Goal: Navigation & Orientation: Find specific page/section

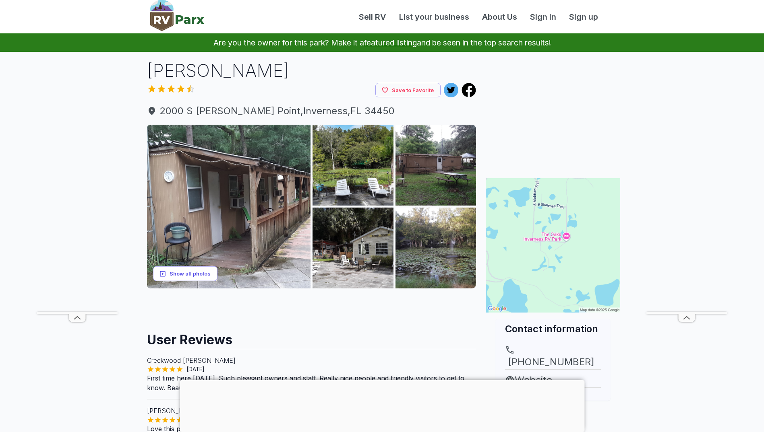
click at [187, 273] on button "Show all photos" at bounding box center [185, 273] width 64 height 15
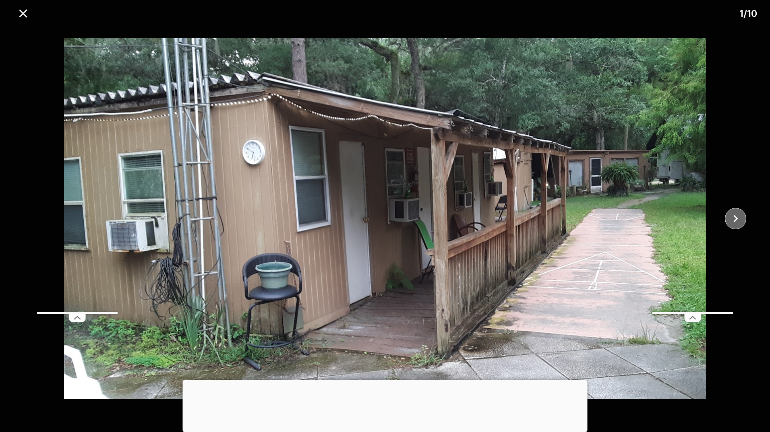
click at [741, 222] on icon "close" at bounding box center [735, 219] width 14 height 14
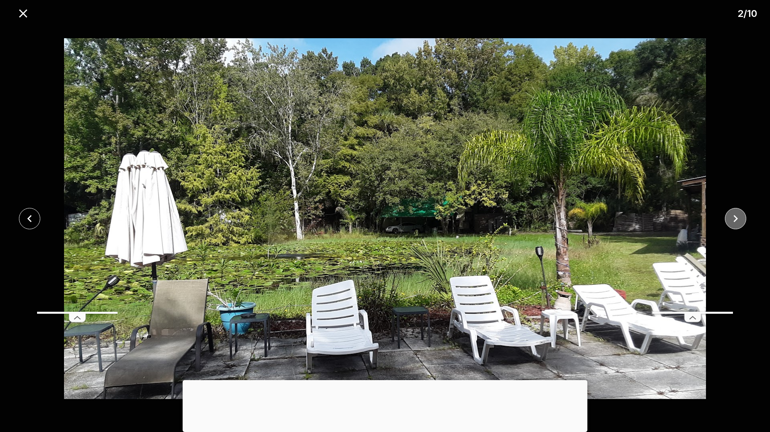
click at [741, 222] on icon "close" at bounding box center [735, 219] width 14 height 14
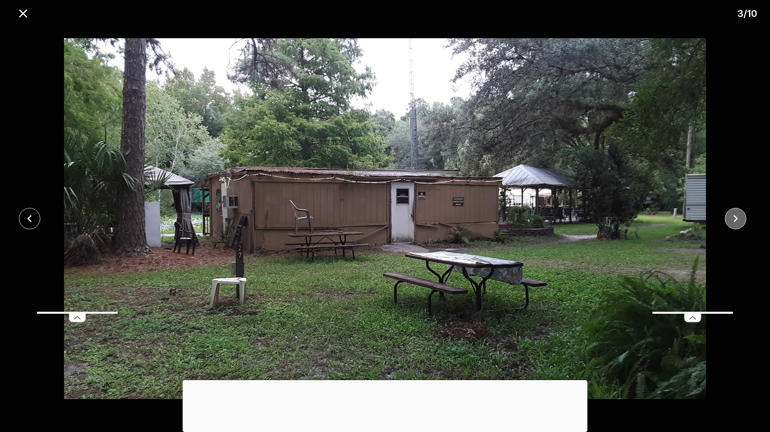
click at [741, 222] on icon "close" at bounding box center [735, 219] width 14 height 14
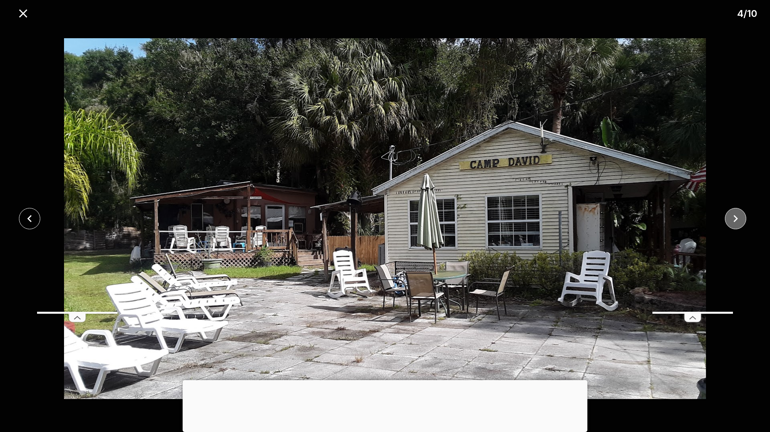
click at [741, 222] on icon "close" at bounding box center [735, 219] width 14 height 14
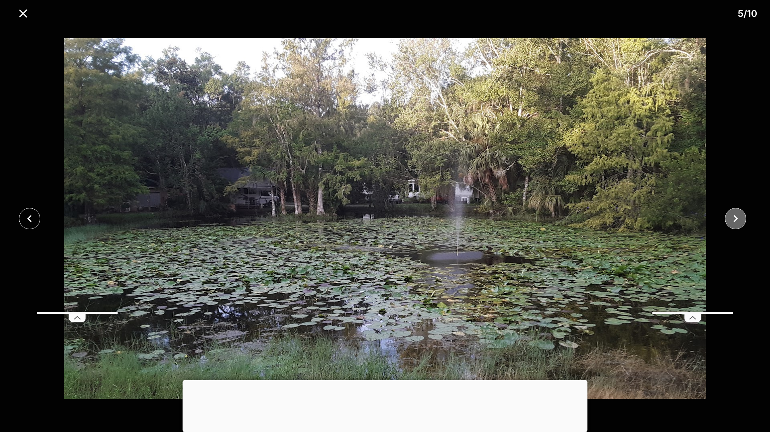
click at [741, 222] on icon "close" at bounding box center [735, 219] width 14 height 14
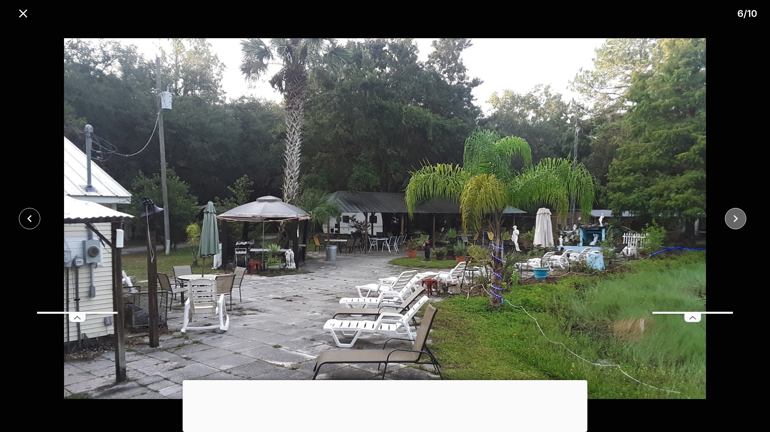
click at [741, 222] on icon "close" at bounding box center [735, 219] width 14 height 14
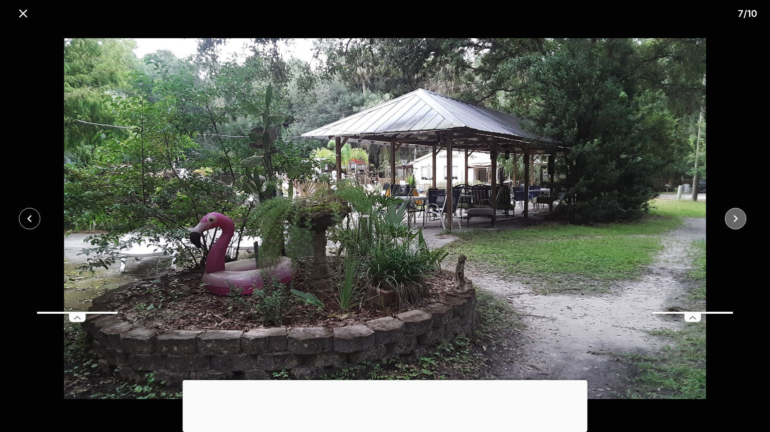
click at [741, 222] on icon "close" at bounding box center [735, 219] width 14 height 14
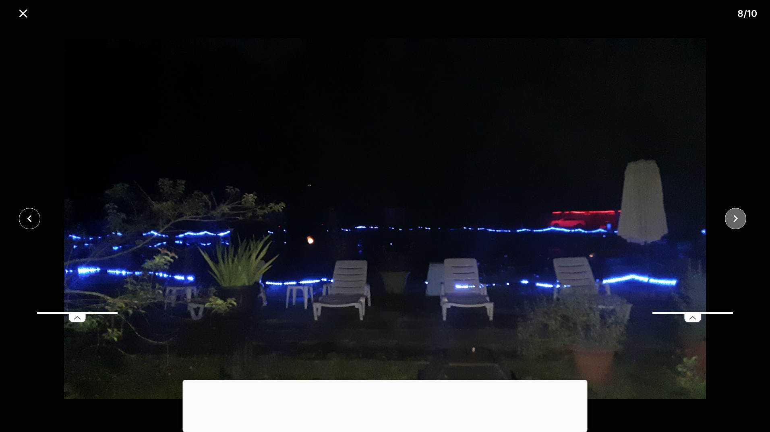
click at [741, 222] on icon "close" at bounding box center [735, 219] width 14 height 14
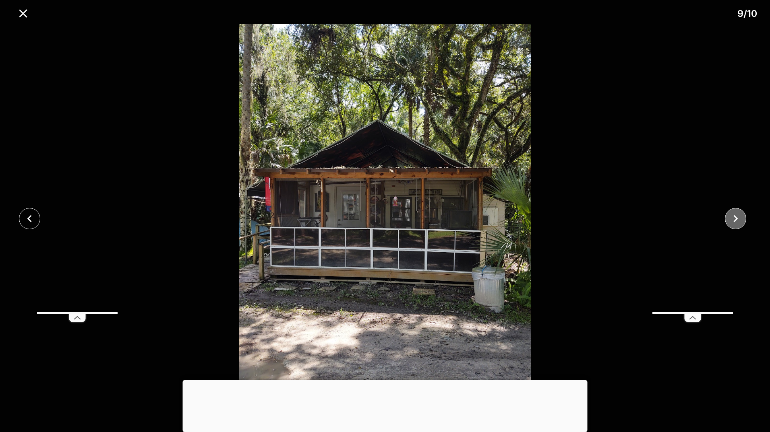
click at [741, 222] on icon "close" at bounding box center [735, 219] width 14 height 14
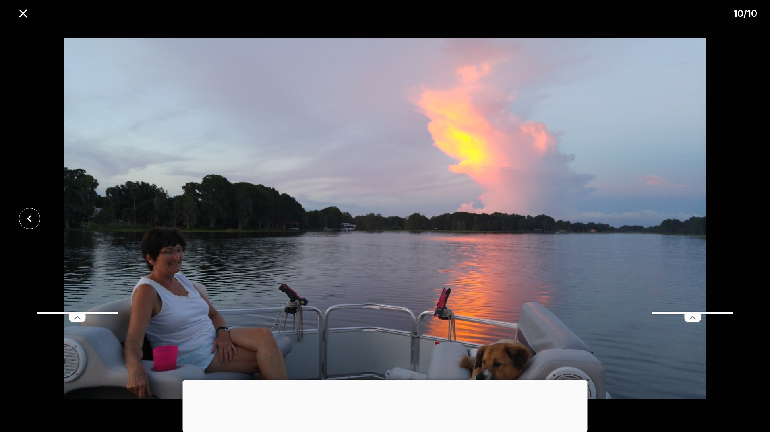
click at [741, 222] on div at bounding box center [385, 219] width 770 height 390
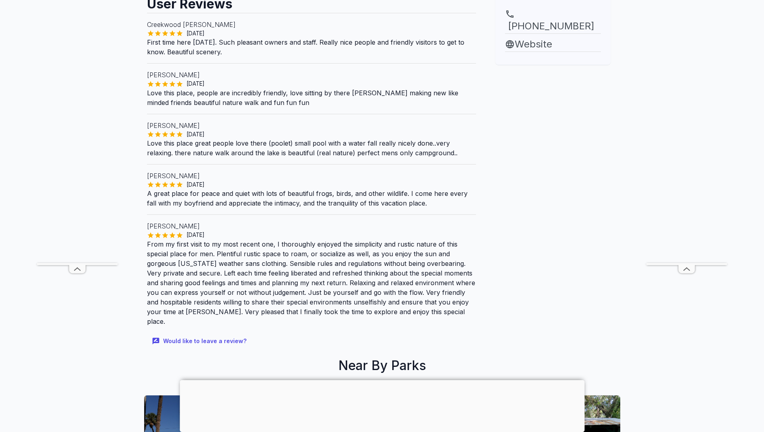
scroll to position [190, 0]
